Goal: Transaction & Acquisition: Purchase product/service

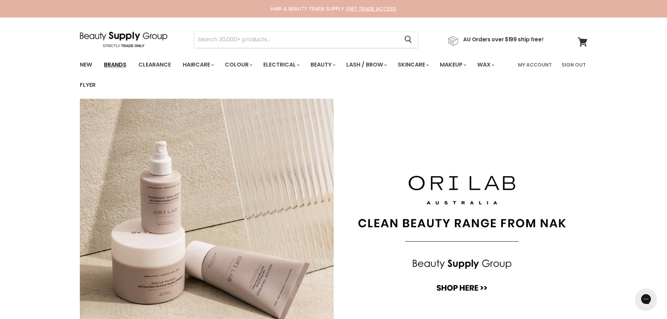
click at [119, 65] on link "Brands" at bounding box center [115, 64] width 33 height 15
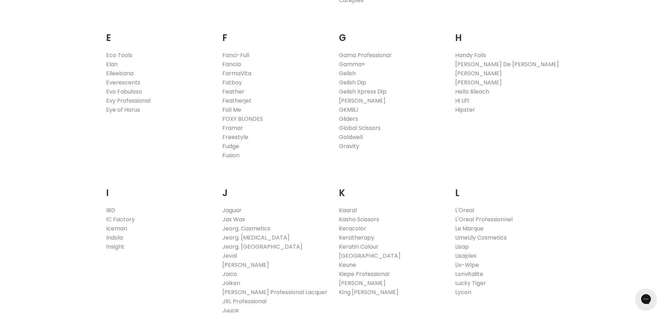
scroll to position [595, 0]
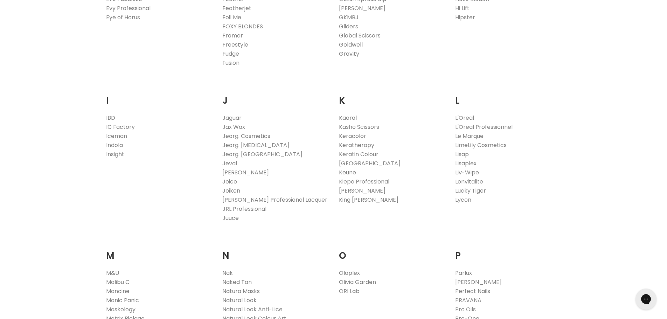
click at [347, 173] on link "Keune" at bounding box center [347, 172] width 17 height 8
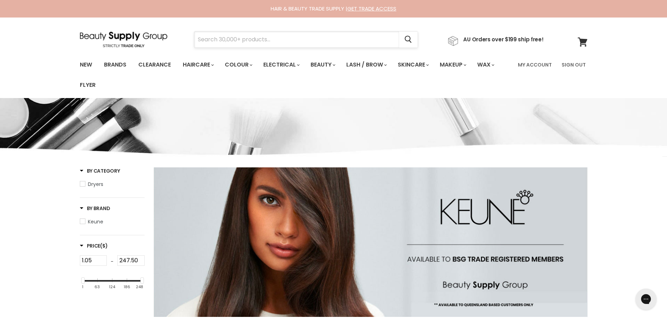
click at [234, 35] on input "Search" at bounding box center [296, 40] width 205 height 16
type input "velvet cloud"
click at [241, 82] on div "Keune Style Velvet Cloud" at bounding box center [313, 82] width 174 height 7
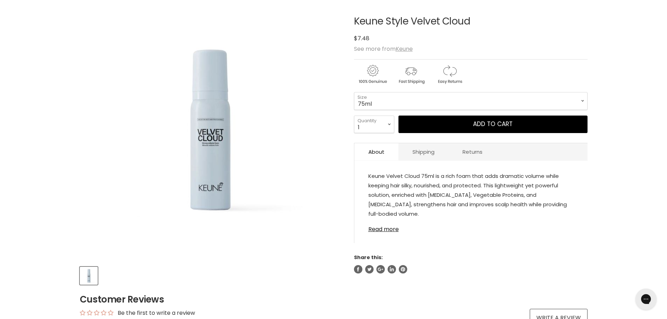
scroll to position [105, 0]
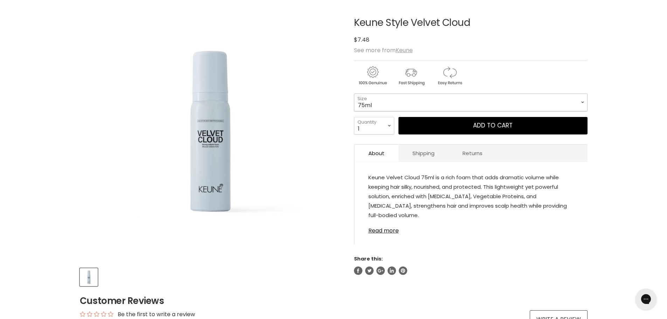
click at [582, 100] on select "75ml 300ml" at bounding box center [471, 102] width 234 height 18
click at [354, 93] on select "75ml 300ml" at bounding box center [471, 102] width 234 height 18
select select "300ml"
